Goal: Information Seeking & Learning: Learn about a topic

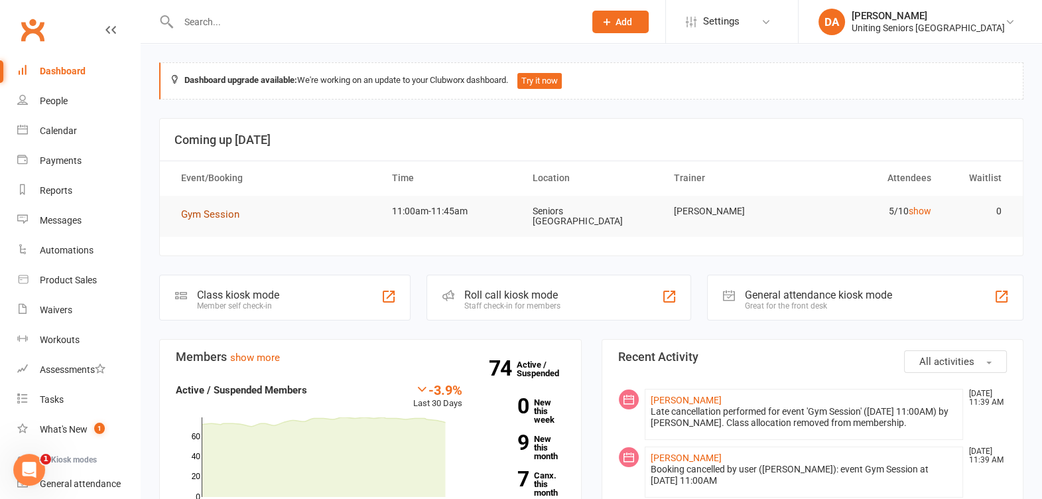
click at [194, 219] on span "Gym Session" at bounding box center [210, 214] width 58 height 12
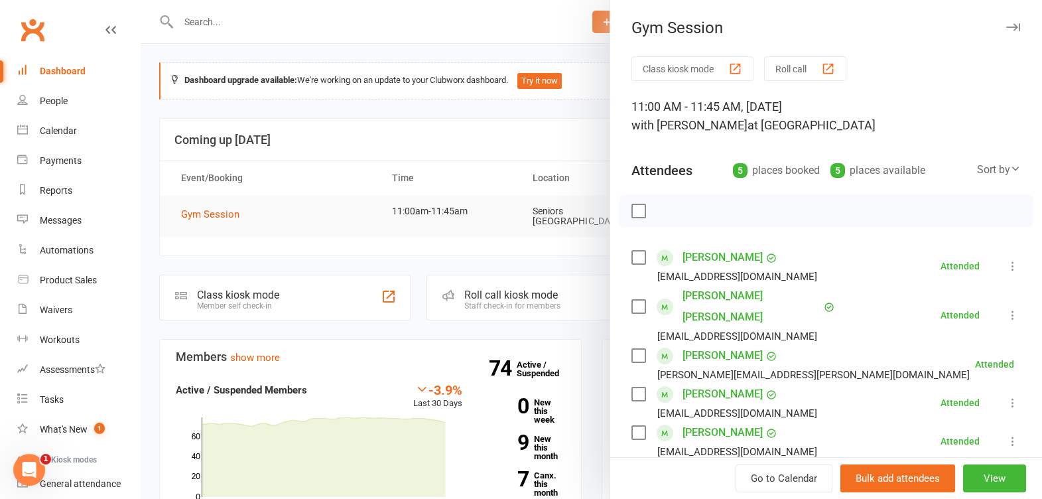
click at [1005, 21] on button "button" at bounding box center [1013, 27] width 16 height 16
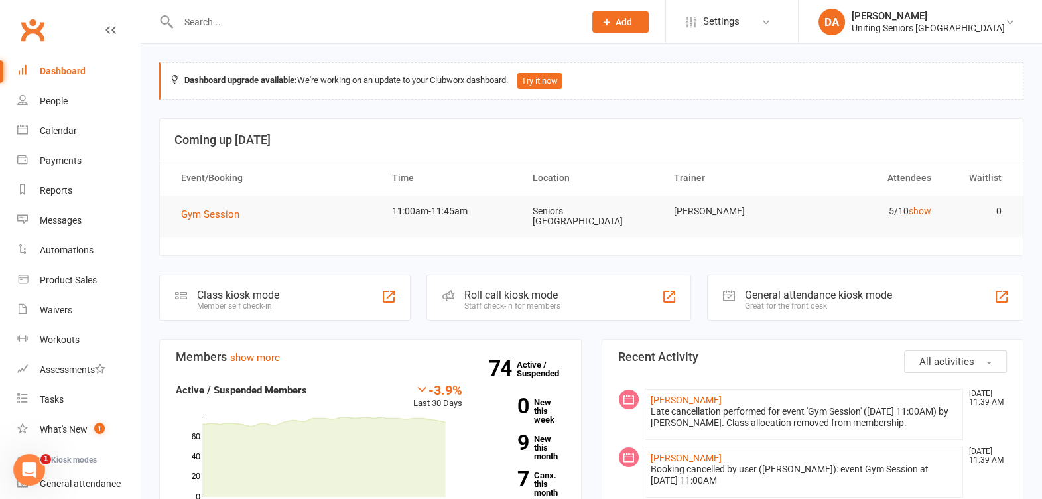
click at [225, 7] on div at bounding box center [367, 21] width 416 height 43
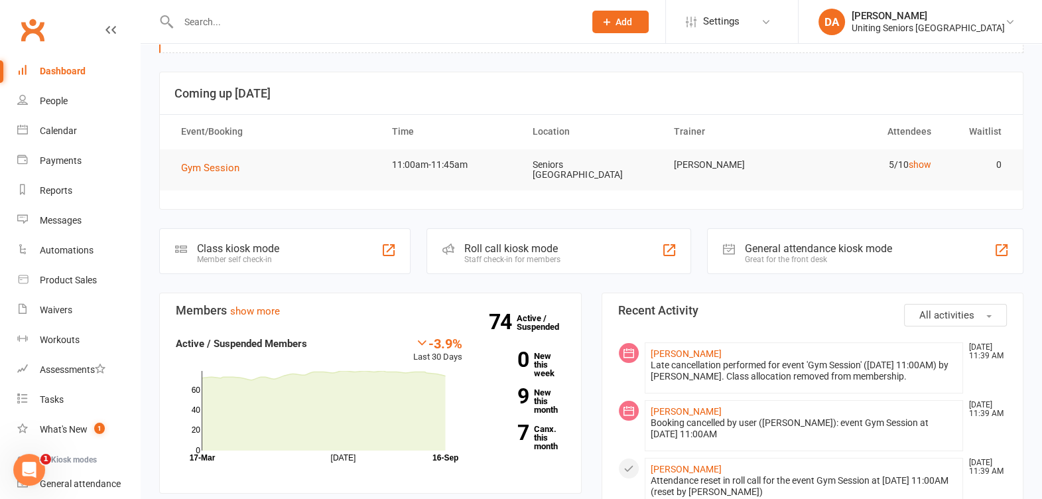
scroll to position [82, 0]
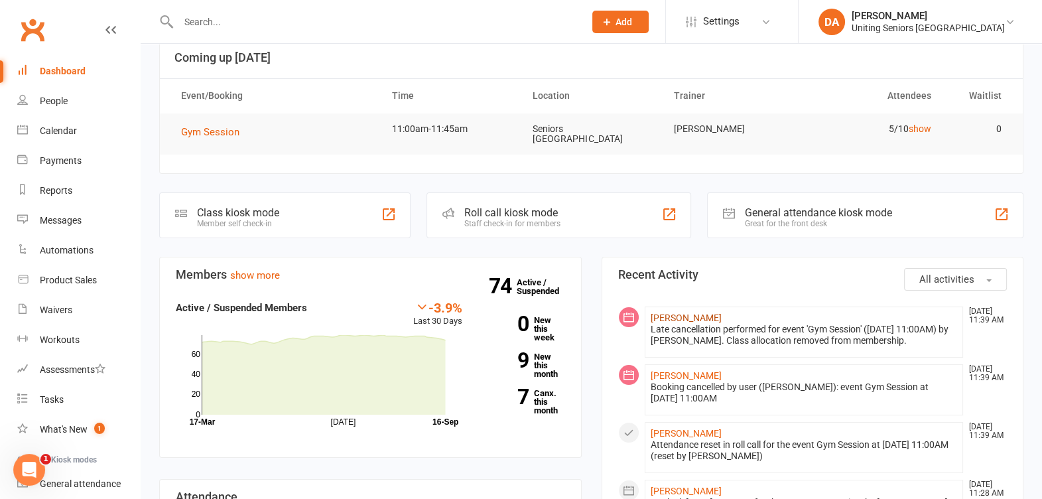
click at [697, 312] on link "[PERSON_NAME]" at bounding box center [686, 317] width 71 height 11
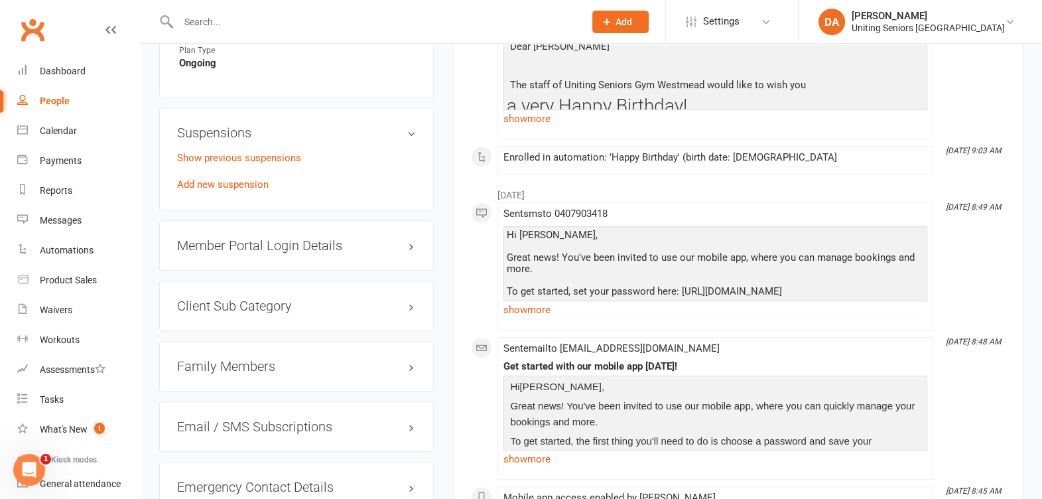
scroll to position [1342, 0]
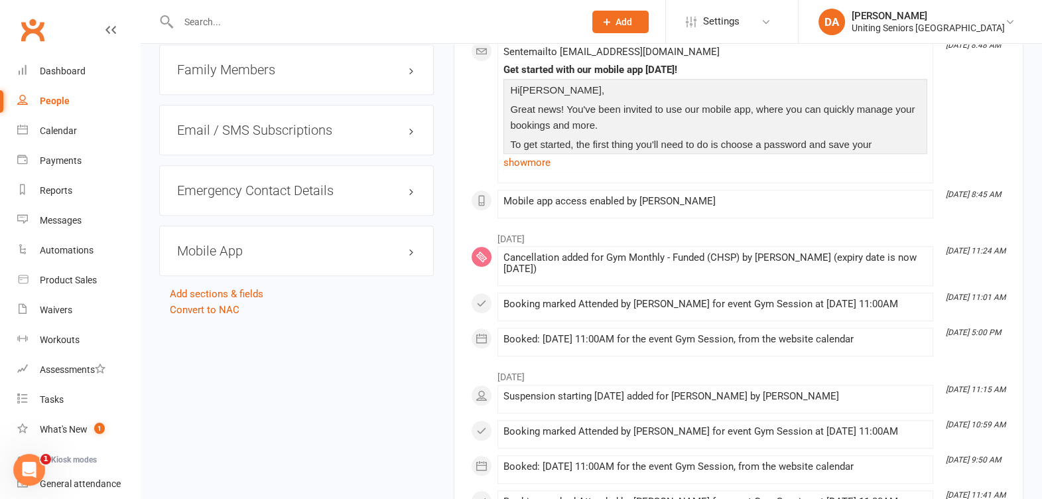
click at [232, 255] on h3 "Mobile App" at bounding box center [296, 250] width 239 height 15
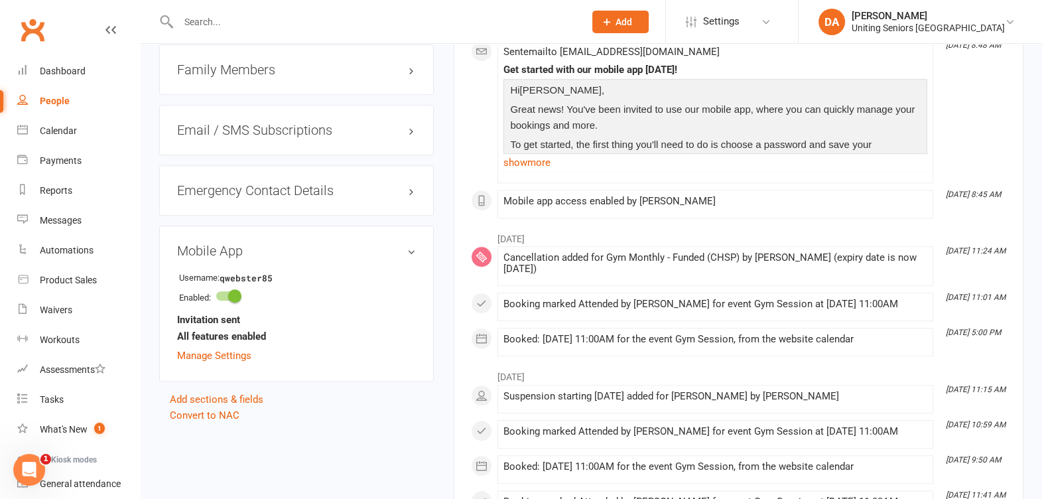
click at [411, 252] on h3 "Mobile App" at bounding box center [296, 250] width 239 height 15
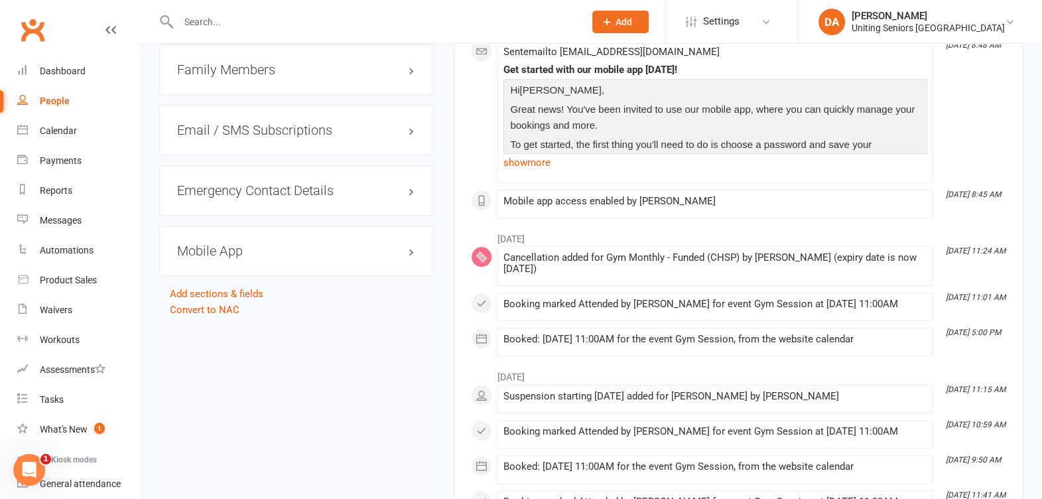
click at [235, 249] on h3 "Mobile App" at bounding box center [296, 250] width 239 height 15
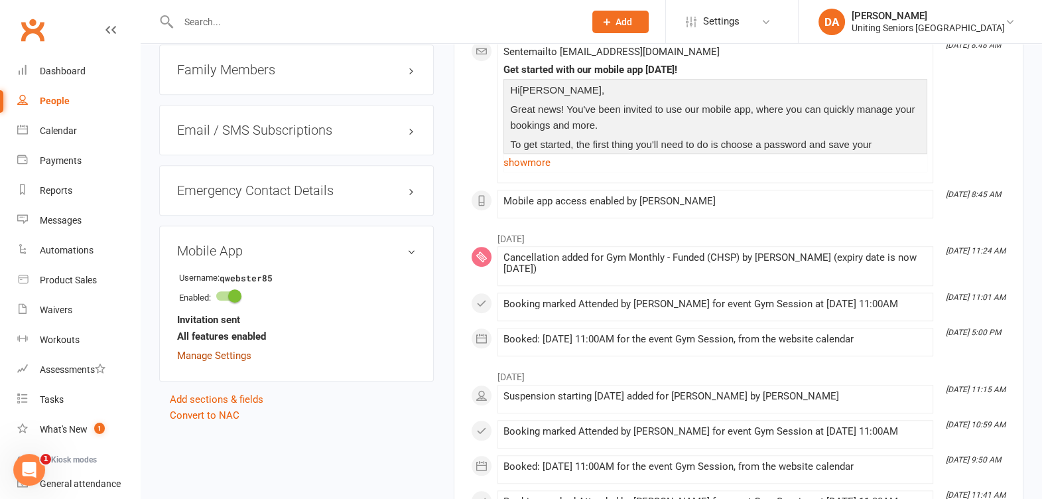
click at [223, 354] on link "Manage Settings" at bounding box center [214, 355] width 74 height 12
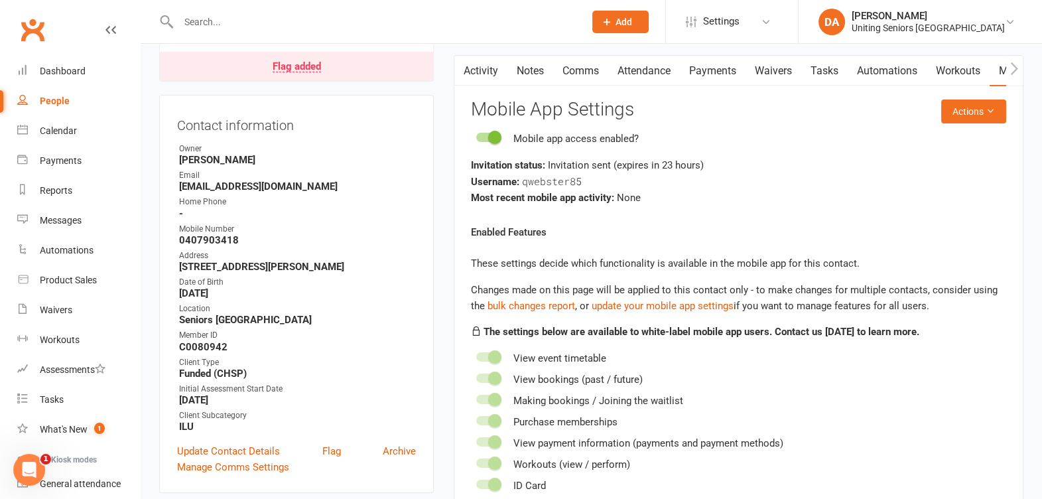
scroll to position [113, 0]
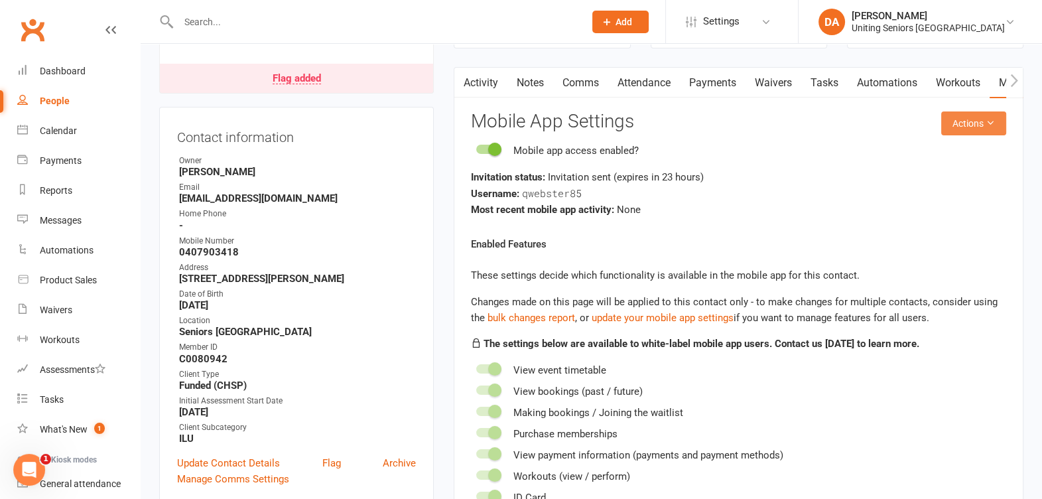
click at [994, 119] on icon at bounding box center [989, 122] width 9 height 9
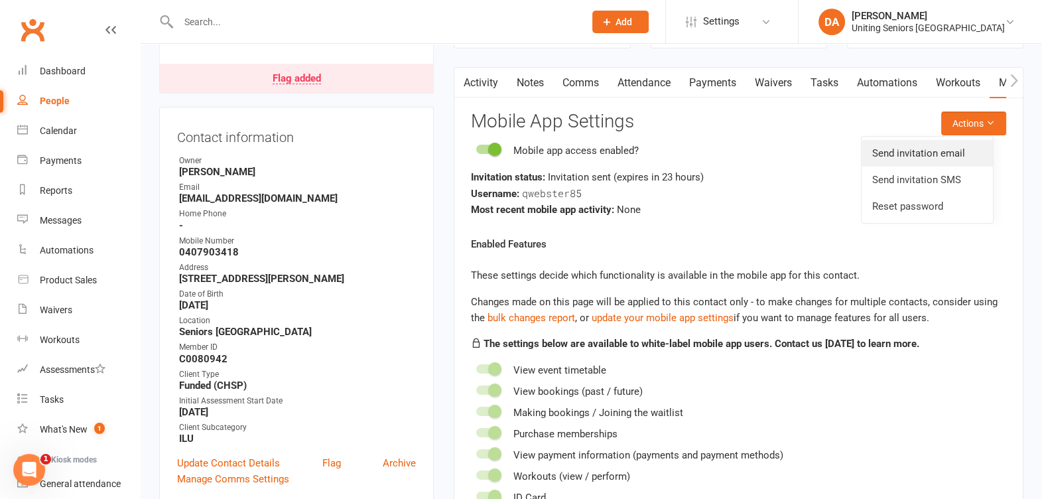
click at [951, 149] on link "Send invitation email" at bounding box center [926, 153] width 131 height 27
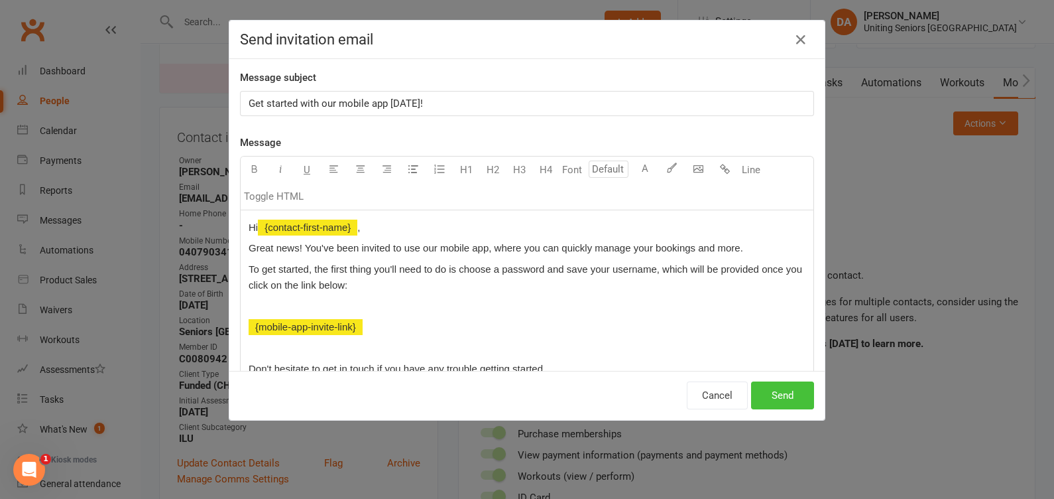
click at [783, 393] on button "Send" at bounding box center [782, 395] width 63 height 28
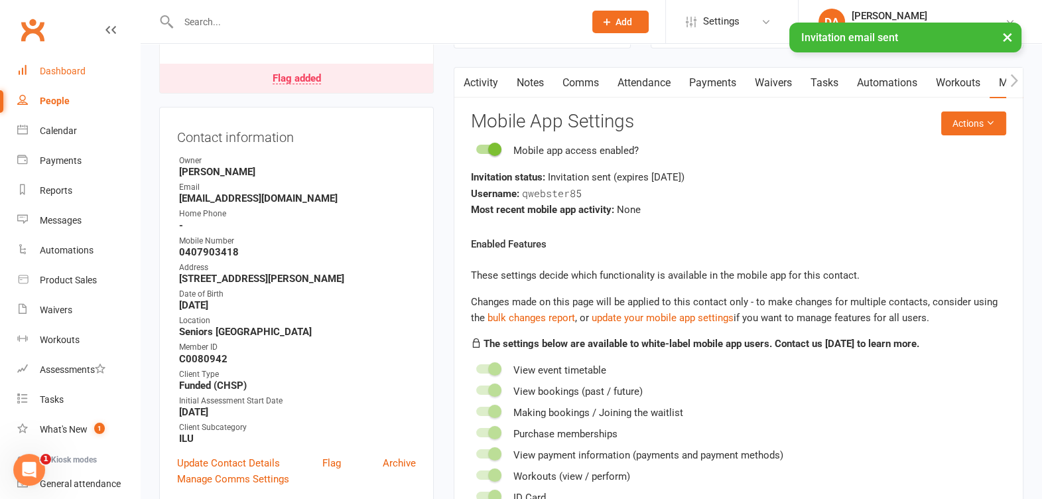
click at [62, 76] on div "Dashboard" at bounding box center [63, 71] width 46 height 11
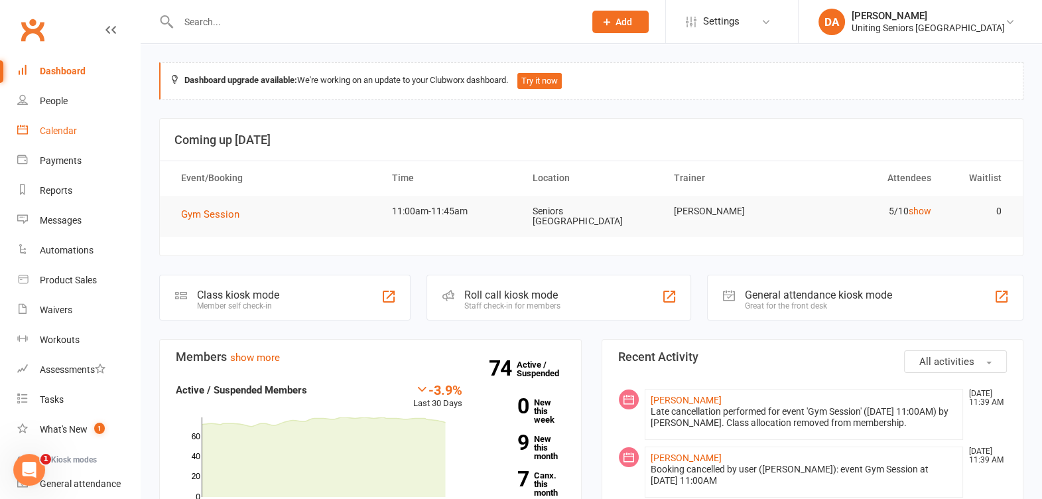
click at [56, 128] on div "Calendar" at bounding box center [58, 130] width 37 height 11
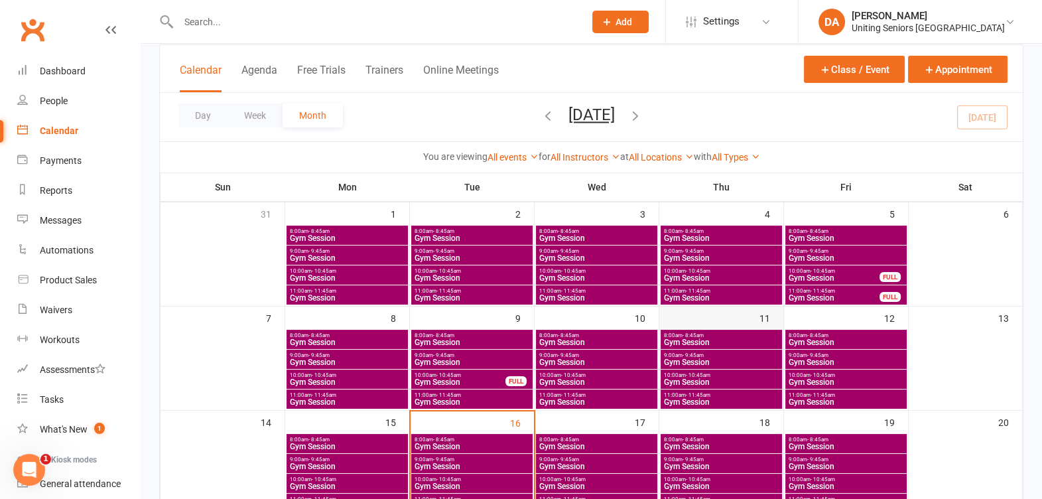
scroll to position [165, 0]
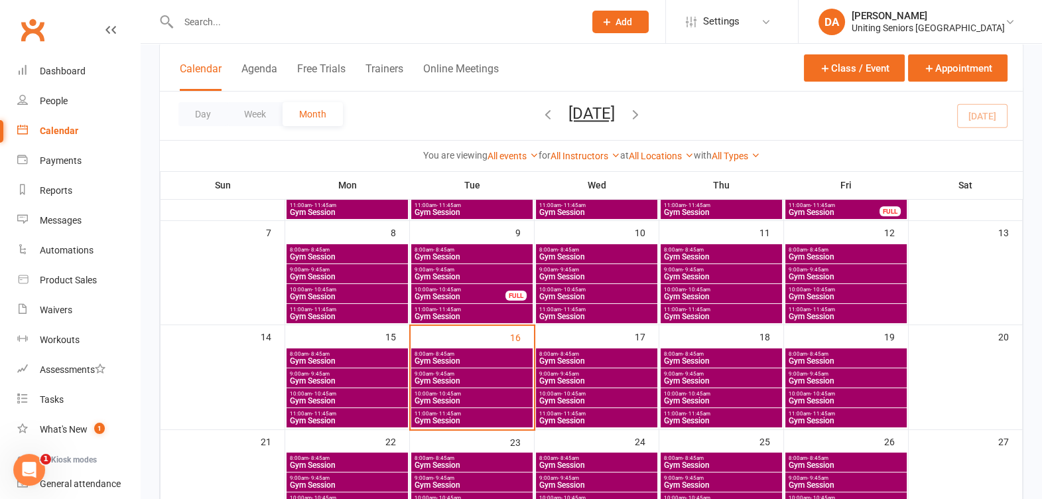
click at [647, 417] on span "Gym Session" at bounding box center [597, 420] width 116 height 8
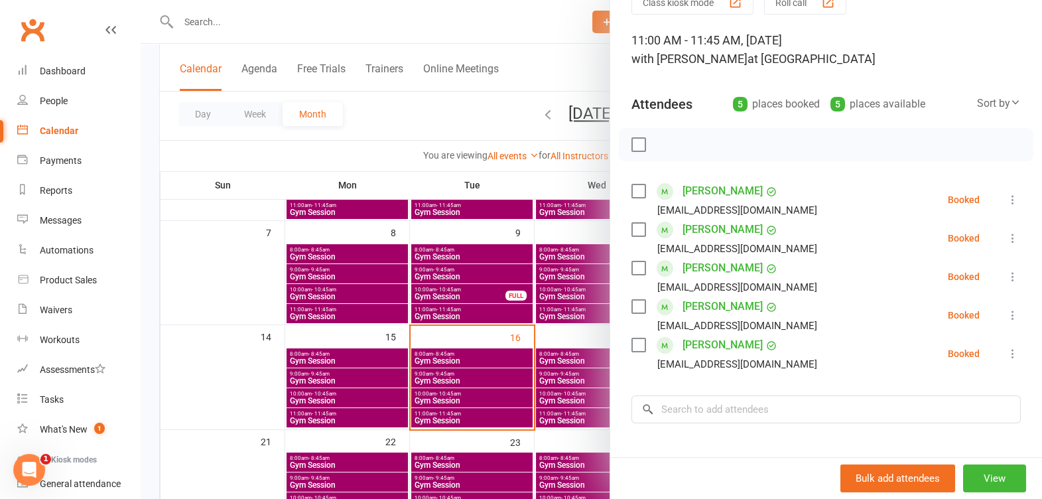
scroll to position [0, 0]
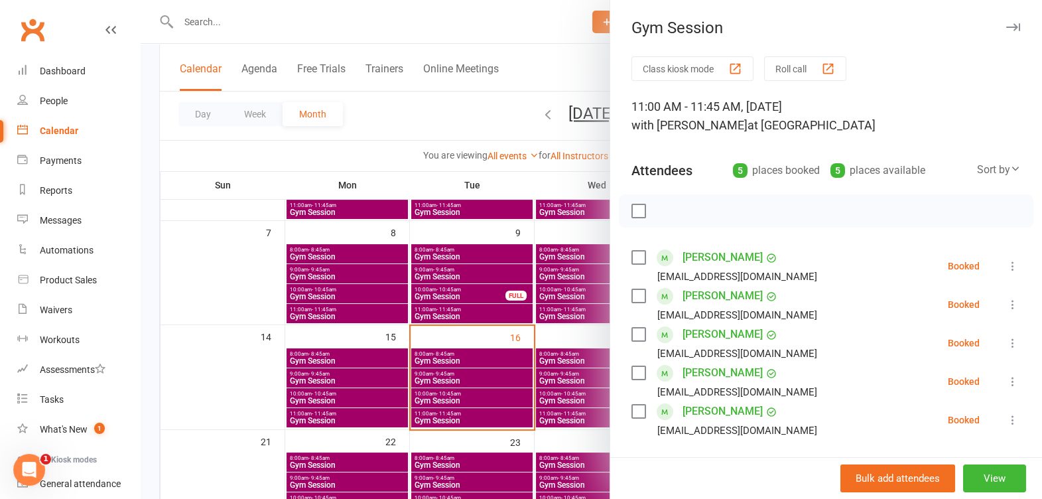
click at [1006, 25] on icon "button" at bounding box center [1013, 27] width 14 height 8
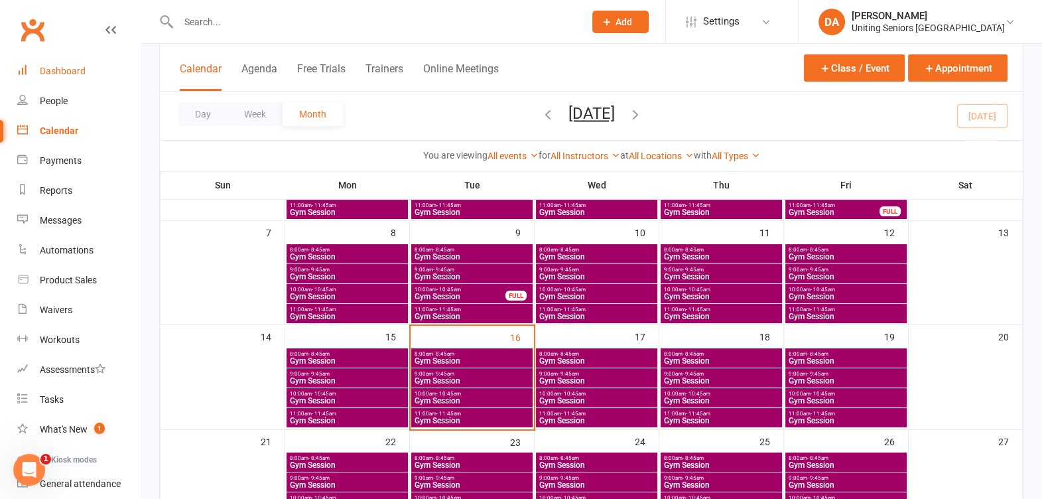
click at [88, 72] on link "Dashboard" at bounding box center [78, 71] width 123 height 30
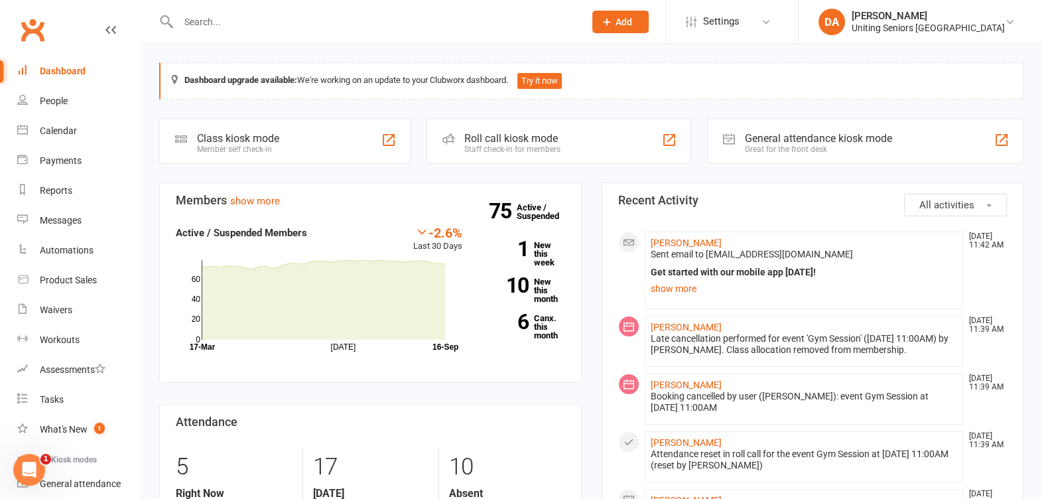
click at [67, 126] on div "Calendar" at bounding box center [58, 130] width 37 height 11
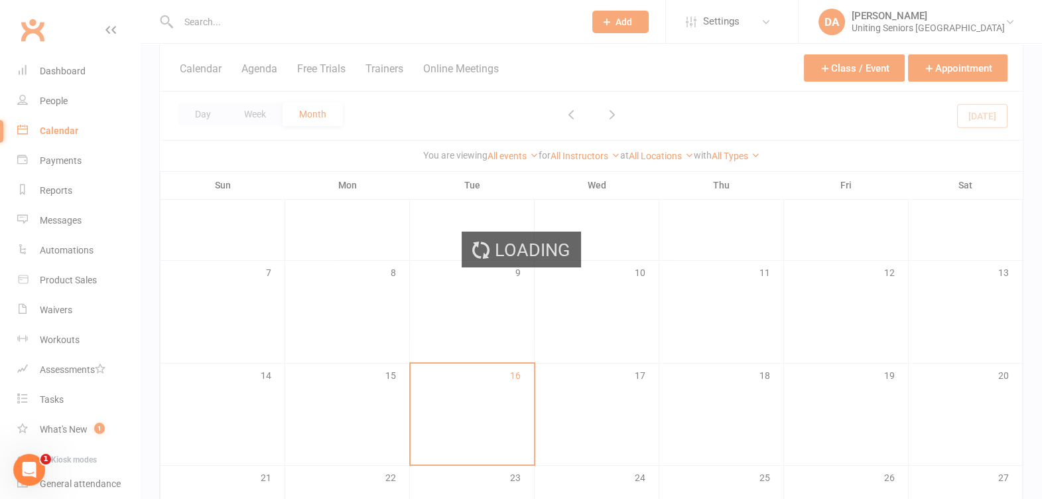
scroll to position [249, 0]
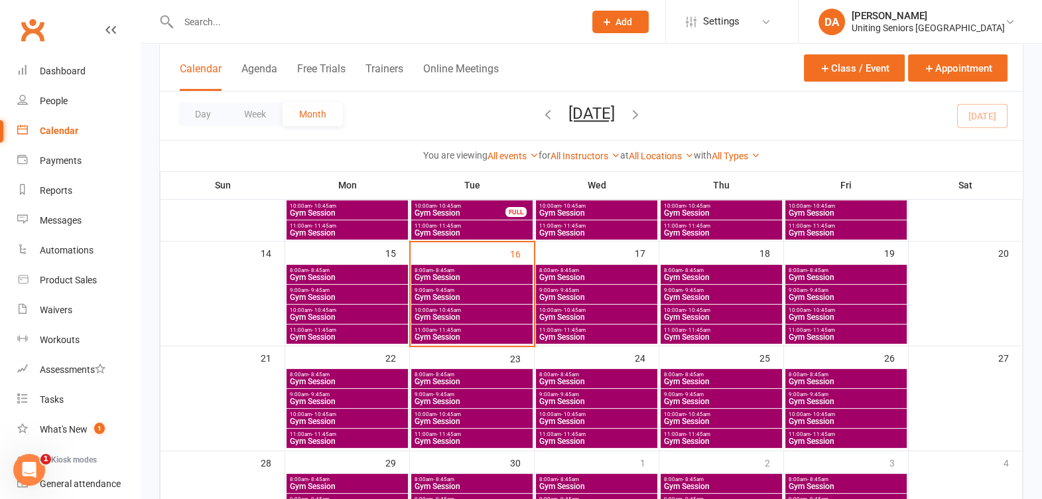
click at [456, 437] on span "Gym Session" at bounding box center [472, 441] width 116 height 8
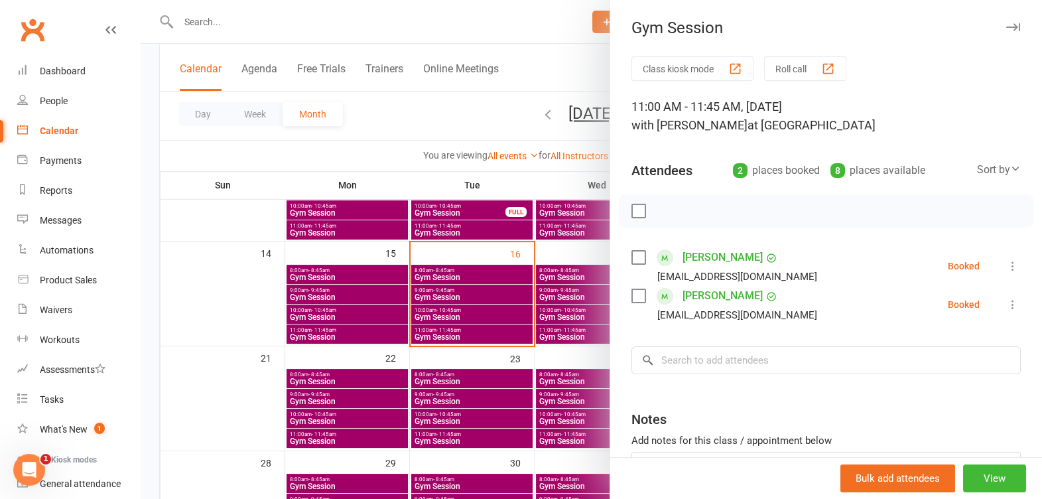
click at [1006, 23] on icon "button" at bounding box center [1013, 27] width 14 height 8
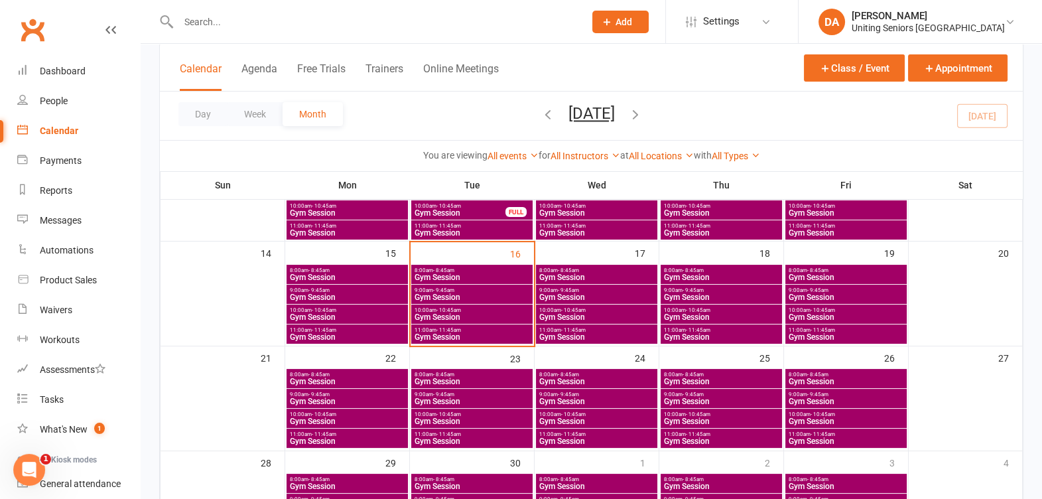
click at [452, 414] on span "- 10:45am" at bounding box center [448, 414] width 25 height 6
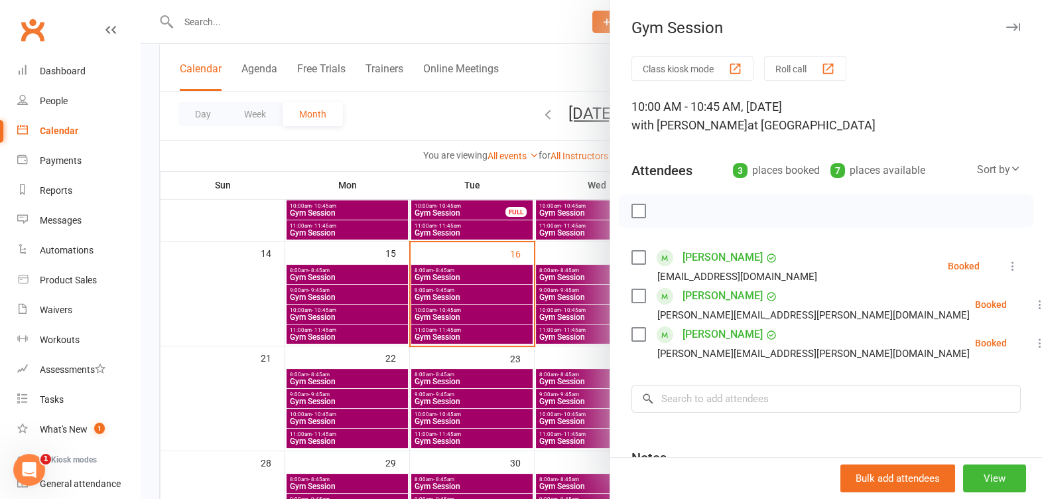
click at [1006, 30] on icon "button" at bounding box center [1013, 27] width 14 height 8
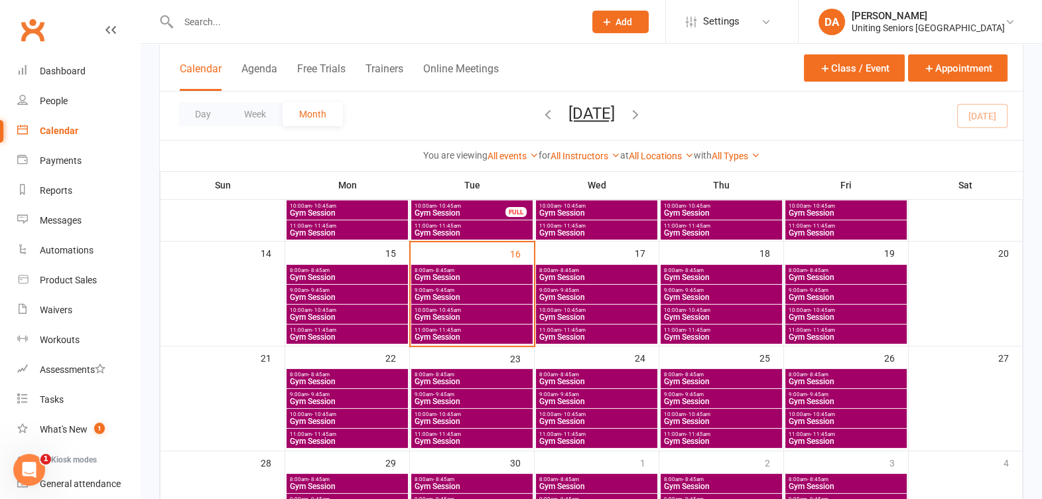
click at [477, 294] on span "Gym Session" at bounding box center [472, 297] width 116 height 8
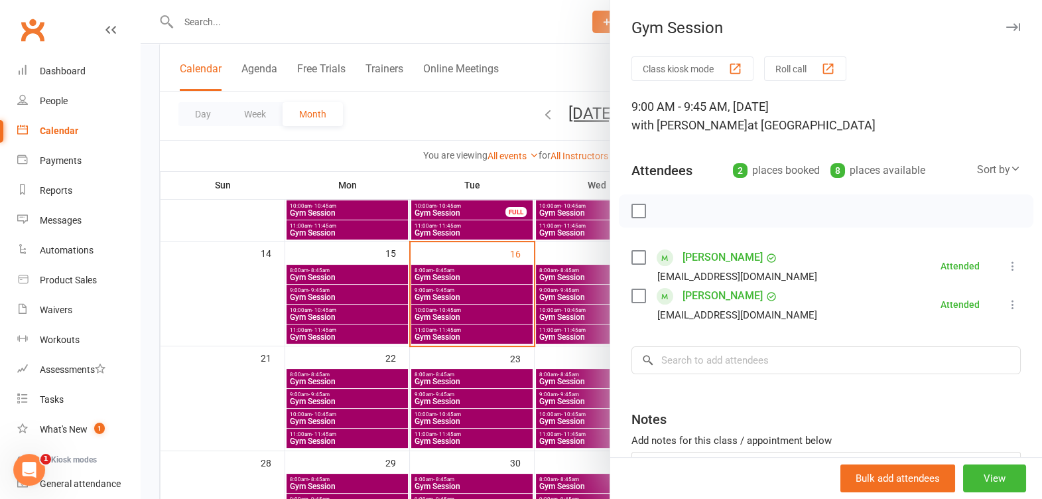
click at [420, 275] on div at bounding box center [591, 249] width 901 height 499
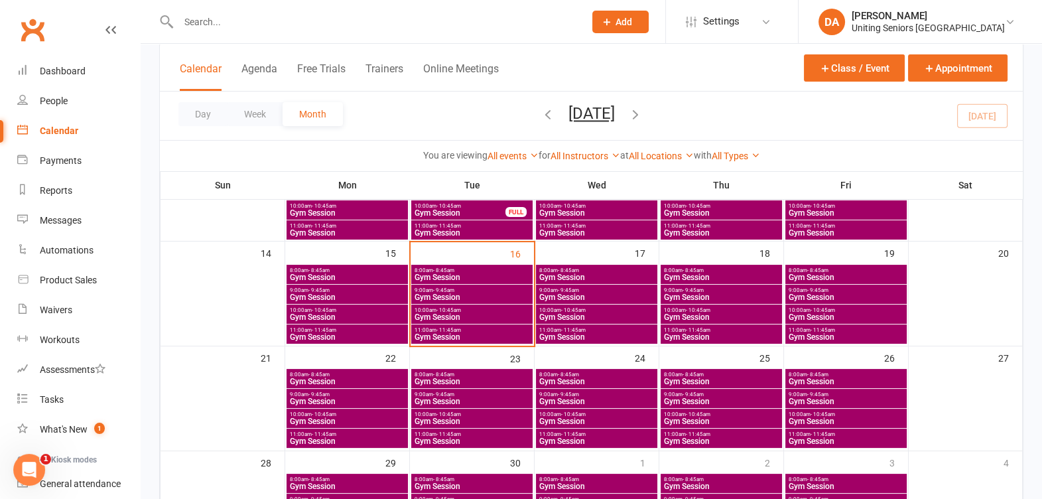
click at [426, 275] on span "Gym Session" at bounding box center [472, 277] width 116 height 8
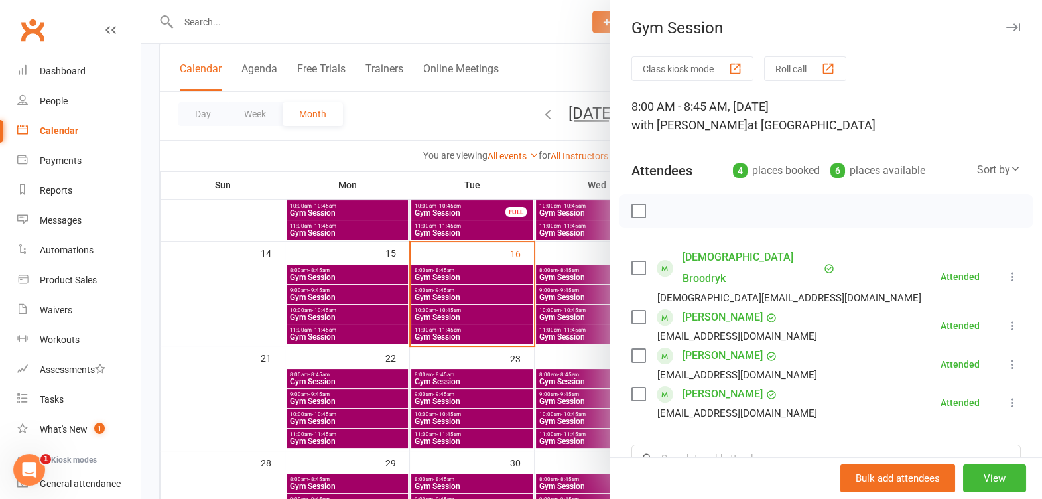
click at [474, 259] on div at bounding box center [591, 249] width 901 height 499
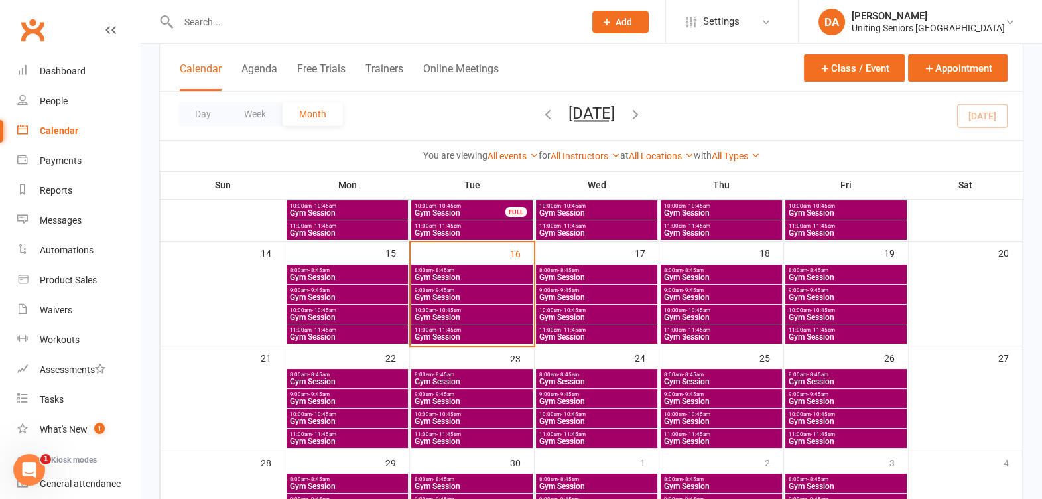
click at [463, 267] on span "8:00am - 8:45am" at bounding box center [472, 270] width 116 height 6
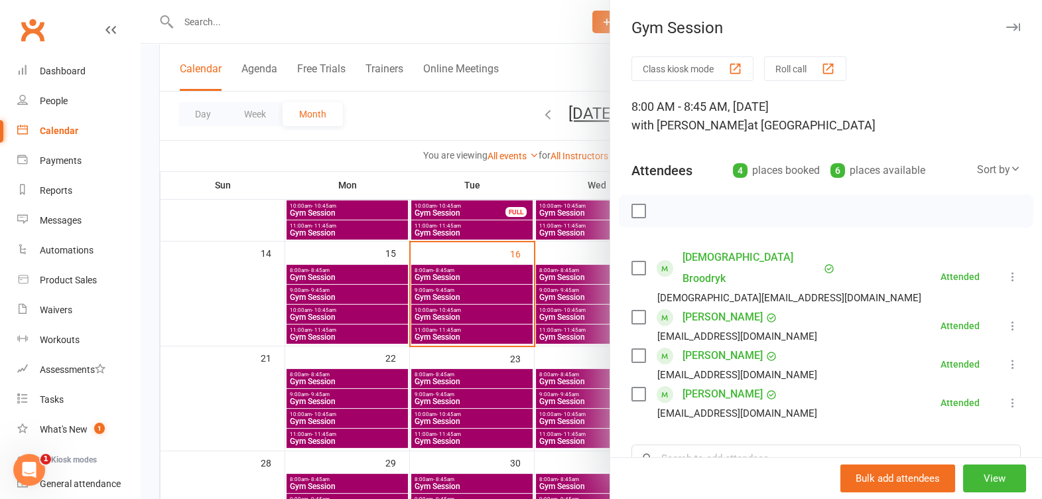
click at [1005, 32] on button "button" at bounding box center [1013, 27] width 16 height 16
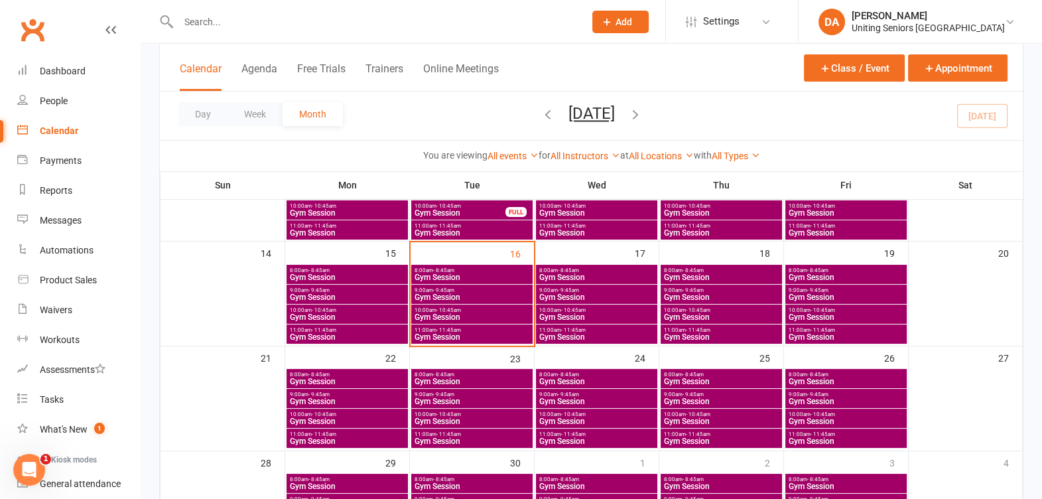
click at [478, 376] on span "8:00am - 8:45am" at bounding box center [472, 374] width 116 height 6
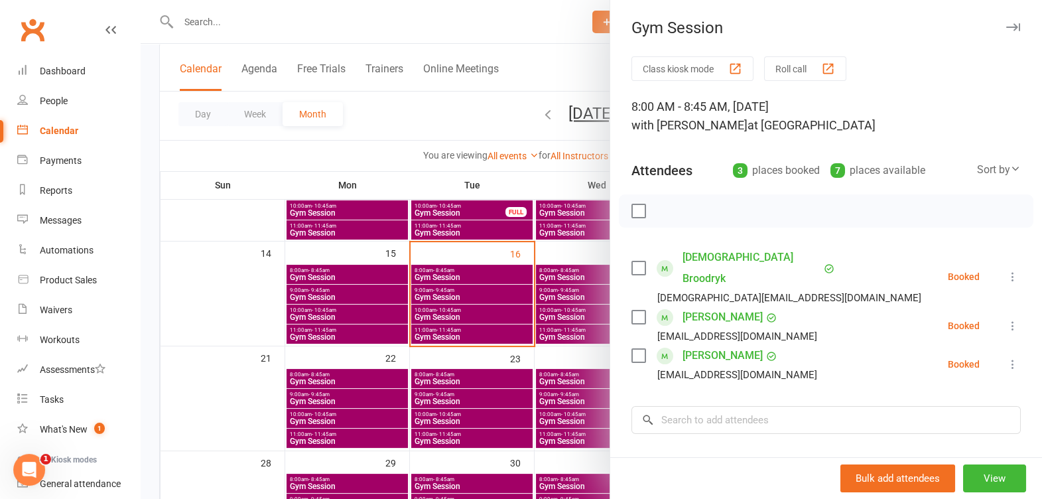
click at [1006, 31] on icon "button" at bounding box center [1013, 27] width 14 height 8
